Goal: Information Seeking & Learning: Learn about a topic

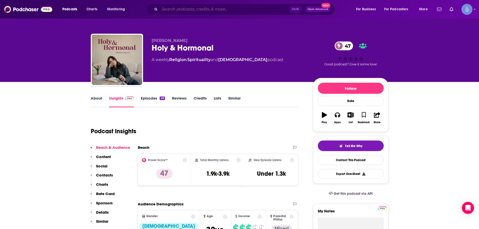
click at [194, 10] on input "Search podcasts, credits, & more..." at bounding box center [225, 9] width 130 height 8
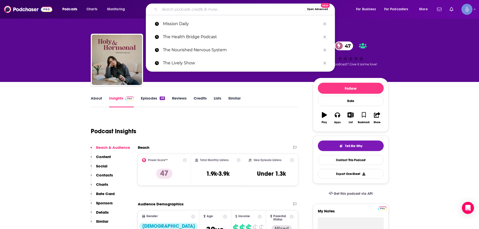
paste input "The [PERSON_NAME] Show"
type input "The [PERSON_NAME] Show"
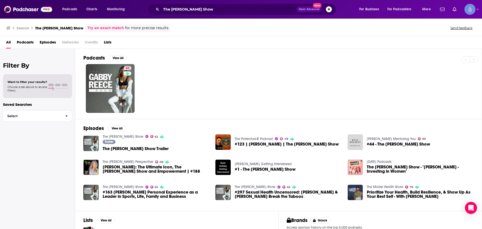
click at [81, 101] on div "Podcasts View All 62 Episodes View All The [PERSON_NAME] Show 62 Trailer The [P…" at bounding box center [278, 139] width 407 height 181
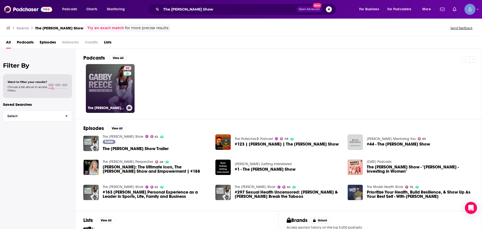
click at [113, 91] on link "62 The [PERSON_NAME] Show" at bounding box center [110, 88] width 49 height 49
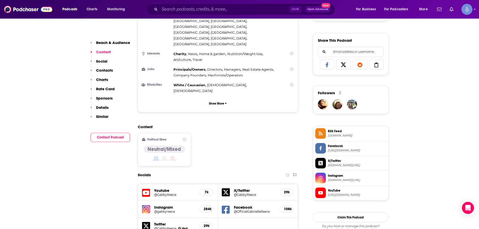
scroll to position [301, 0]
